Goal: Task Accomplishment & Management: Use online tool/utility

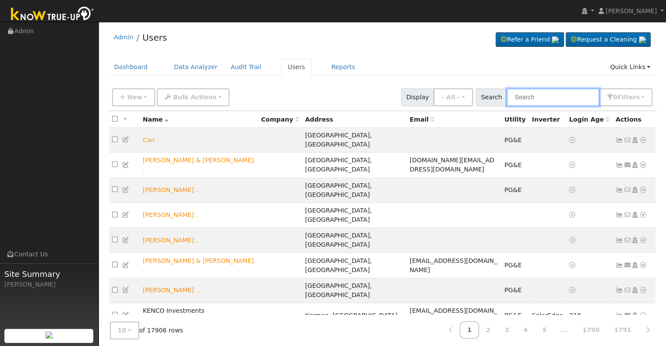
click at [533, 95] on input "text" at bounding box center [553, 97] width 93 height 18
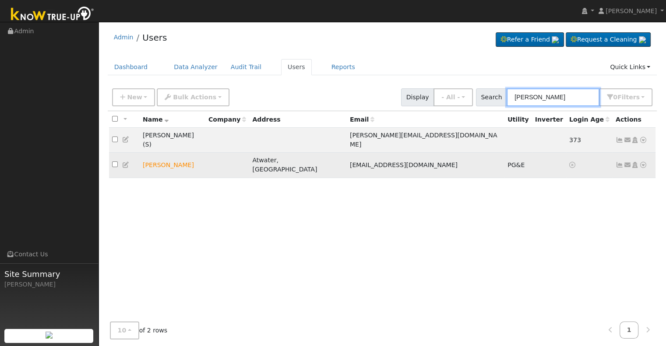
type input "armando rodriguez"
click at [644, 162] on icon at bounding box center [643, 165] width 8 height 6
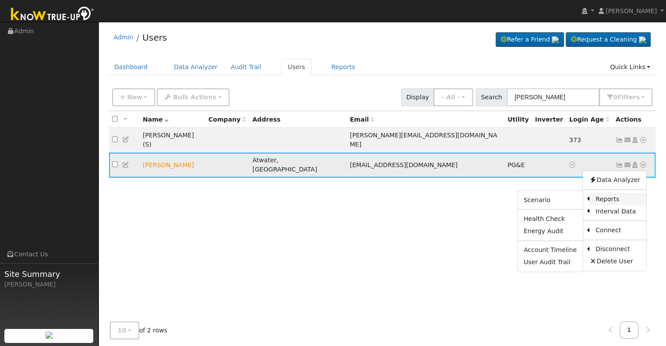
click at [607, 193] on link "Reports" at bounding box center [617, 199] width 57 height 12
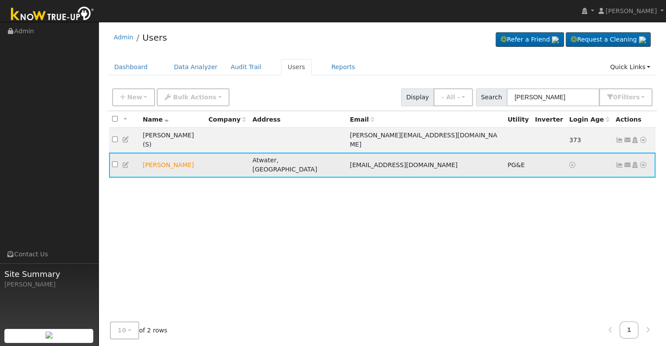
click at [607, 186] on div "All None All on page None on page Name Company Address Email Utility Inverter L…" at bounding box center [383, 215] width 550 height 208
click at [641, 162] on icon at bounding box center [643, 165] width 8 height 6
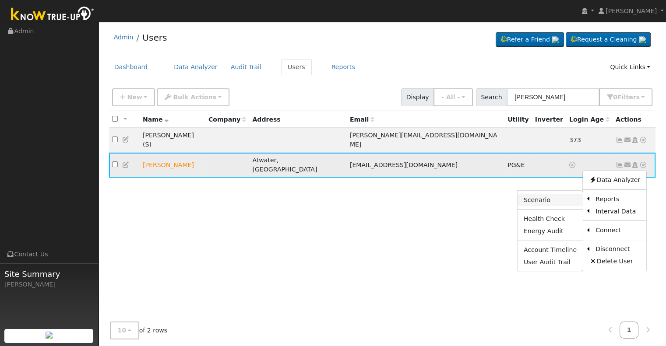
click at [552, 194] on link "Scenario" at bounding box center [550, 200] width 65 height 12
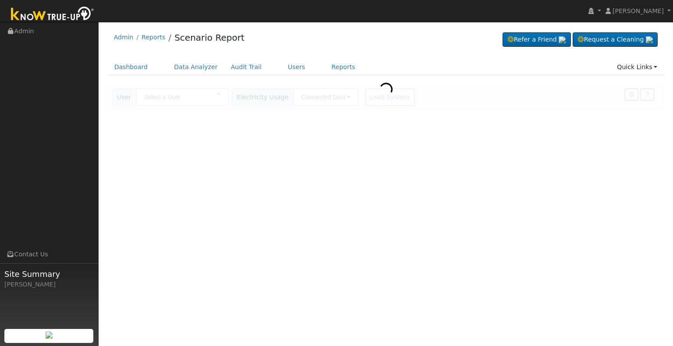
type input "[PERSON_NAME]"
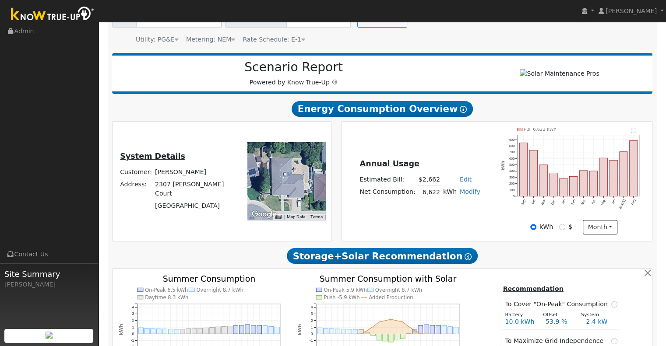
scroll to position [79, 0]
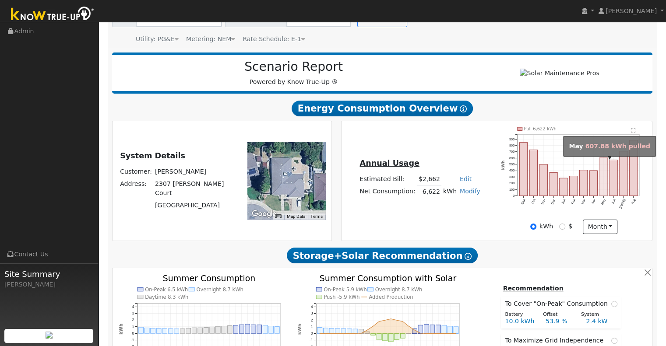
click at [603, 189] on rect "onclick=""" at bounding box center [604, 177] width 8 height 38
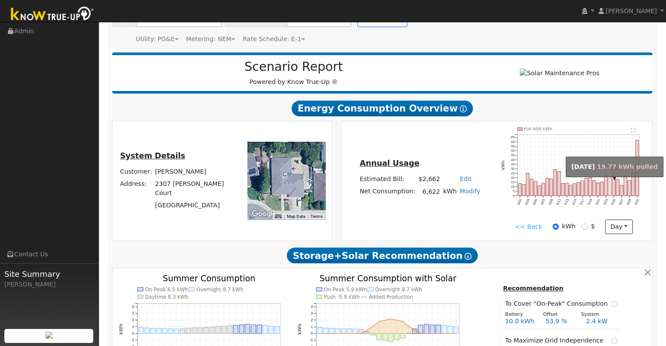
click at [608, 185] on rect "onclick=""" at bounding box center [609, 187] width 3 height 18
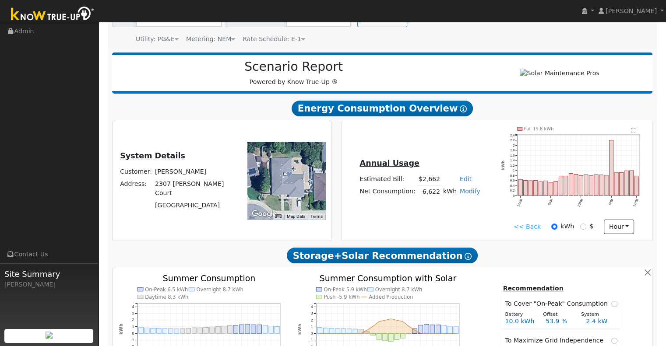
click at [522, 231] on link "<< Back" at bounding box center [527, 226] width 27 height 9
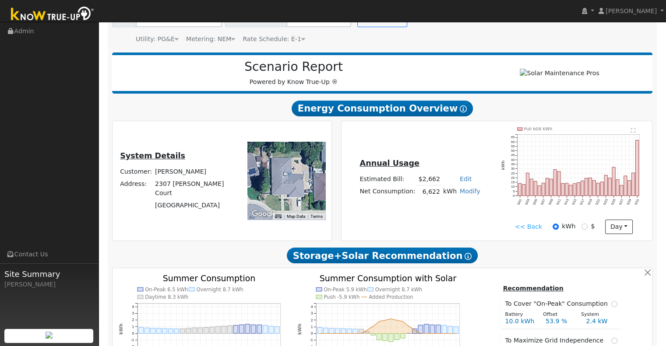
click at [522, 231] on link "<< Back" at bounding box center [528, 226] width 27 height 9
